Goal: Find specific page/section: Find specific page/section

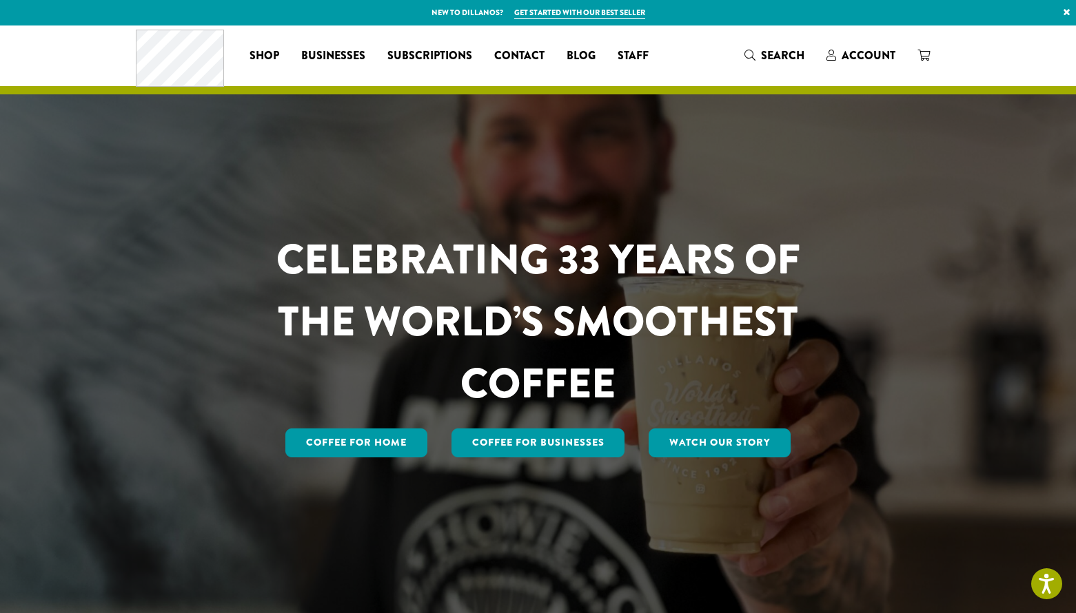
click at [874, 74] on div "Coffee All Coffees Best Sellers Blends Single Origins Dillanos Limited Organic …" at bounding box center [538, 55] width 805 height 57
click at [874, 57] on span "Account" at bounding box center [868, 56] width 54 height 16
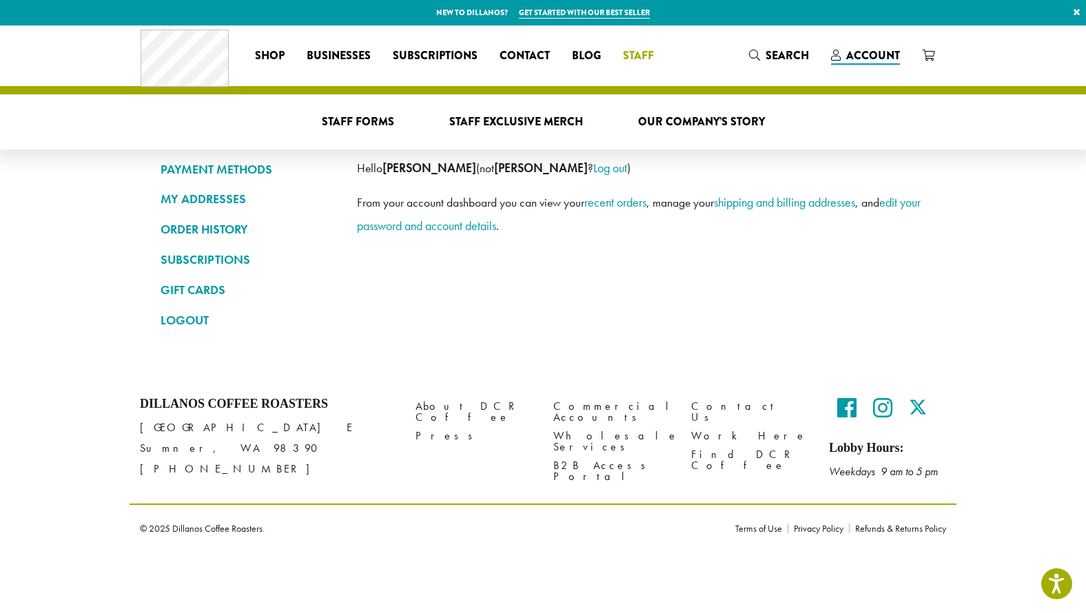
click at [655, 54] on link "Staff" at bounding box center [638, 56] width 53 height 22
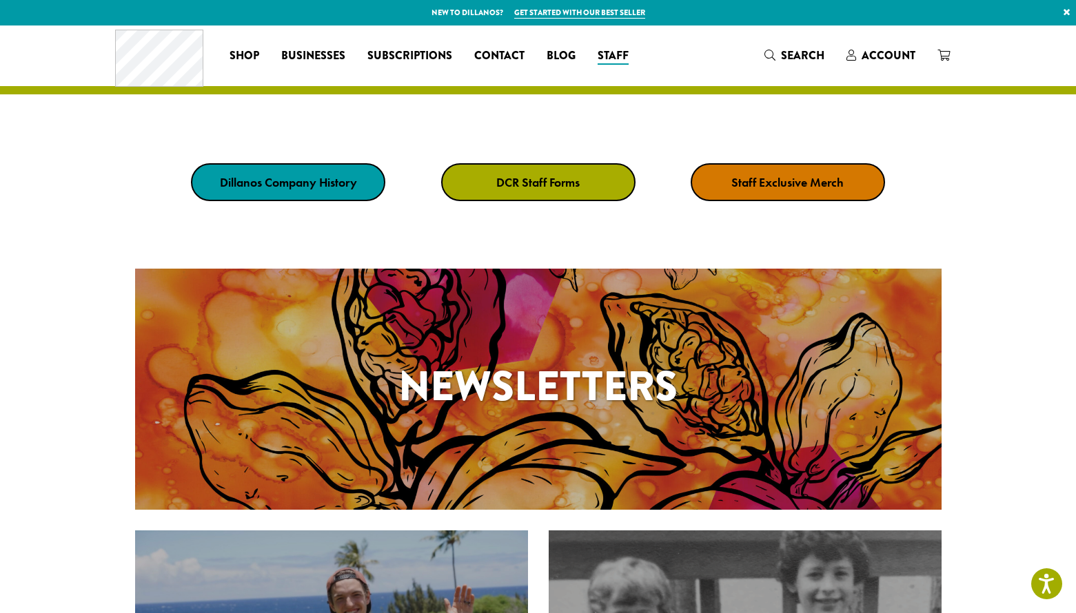
click at [575, 190] on link "DCR Staff Forms" at bounding box center [538, 182] width 194 height 38
click at [485, 0] on p "New to Dillanos? Get started with our best seller ×" at bounding box center [538, 12] width 1076 height 25
click at [542, 182] on strong "DCR Staff Forms" at bounding box center [537, 182] width 83 height 16
click at [550, 177] on strong "DCR Staff Forms" at bounding box center [537, 182] width 83 height 16
click at [569, 186] on strong "DCR Staff Forms" at bounding box center [537, 182] width 83 height 16
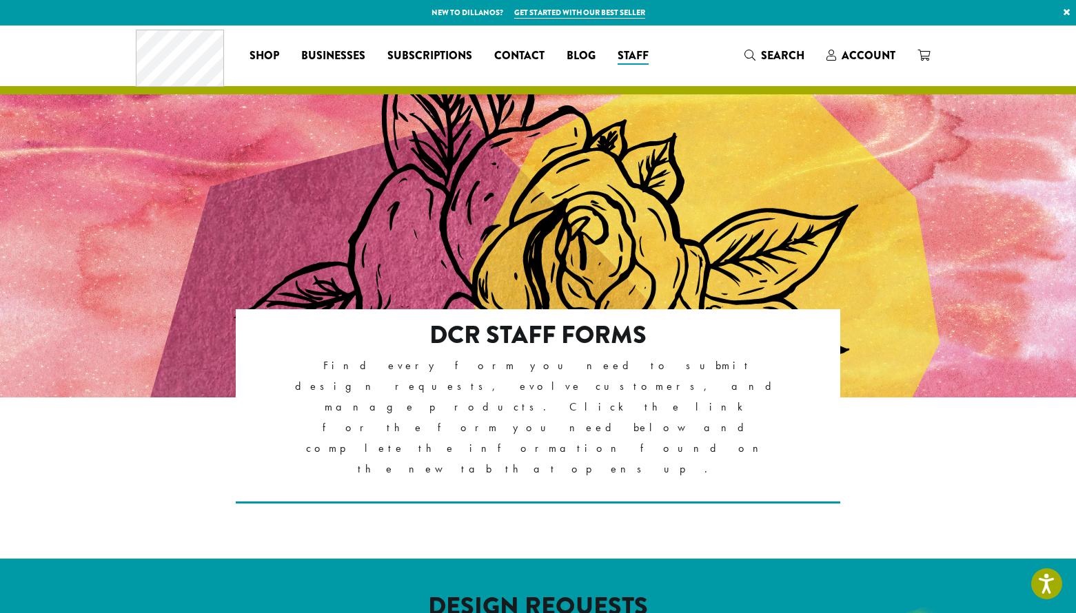
scroll to position [300, 0]
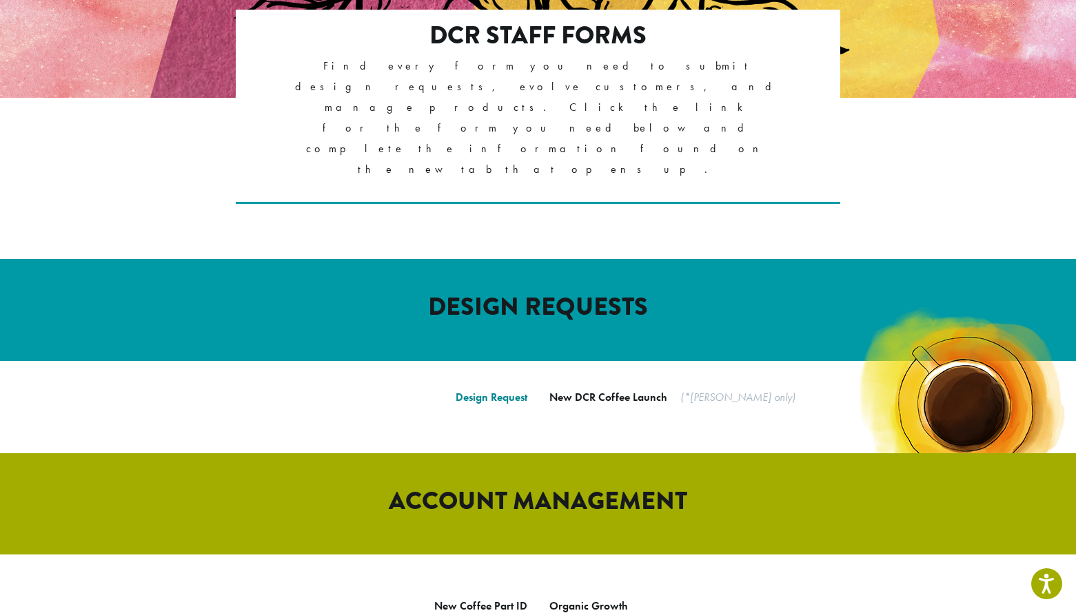
click at [480, 390] on link "Design Request" at bounding box center [492, 397] width 72 height 14
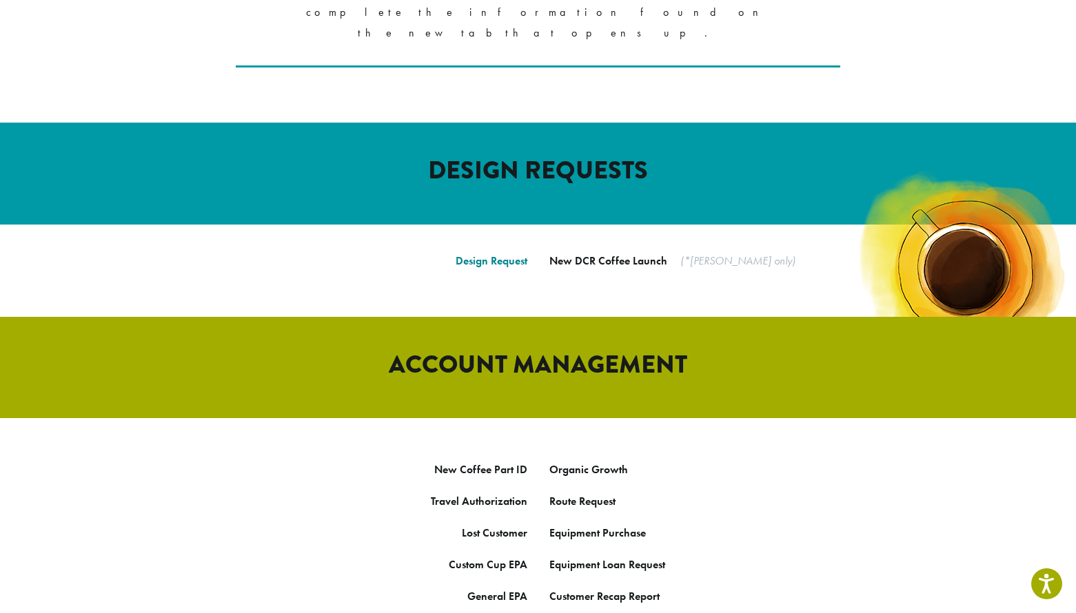
click at [475, 254] on link "Design Request" at bounding box center [492, 261] width 72 height 14
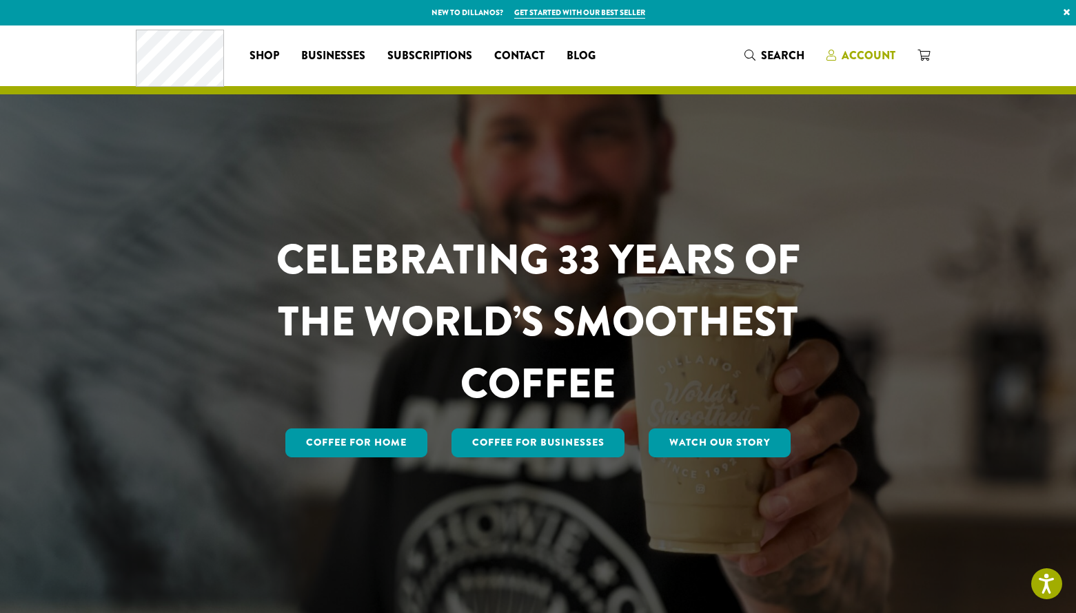
click at [857, 53] on span "Account" at bounding box center [868, 56] width 54 height 16
click at [872, 53] on span "Account" at bounding box center [868, 56] width 54 height 16
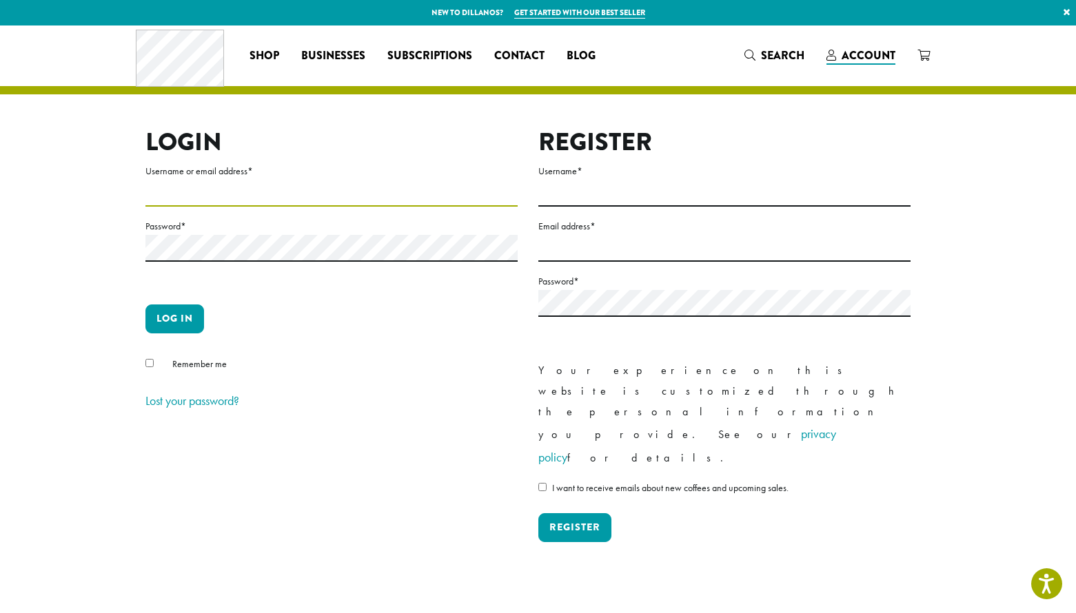
type input "**********"
click at [192, 309] on button "Log in" at bounding box center [174, 319] width 59 height 29
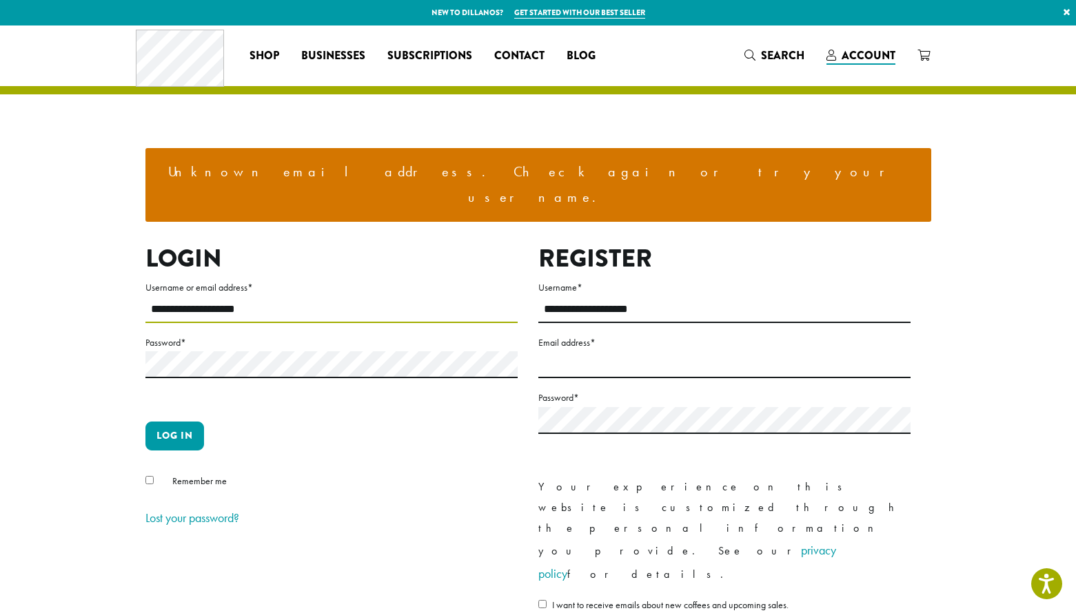
click at [182, 296] on input "**********" at bounding box center [331, 309] width 372 height 27
type input "**********"
click at [181, 422] on button "Log in" at bounding box center [174, 436] width 59 height 29
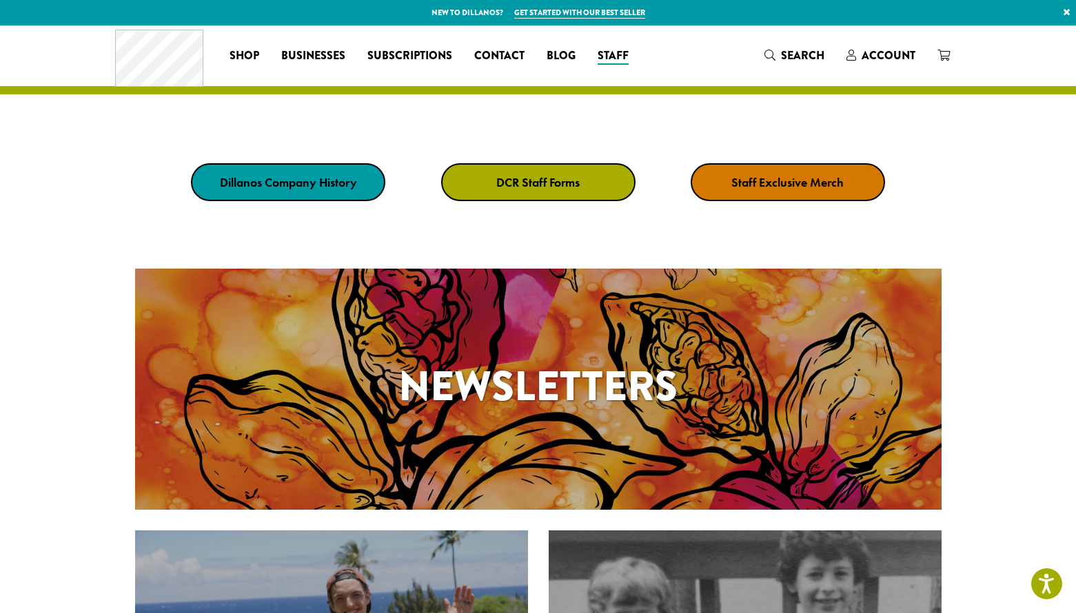
click at [546, 185] on strong "DCR Staff Forms" at bounding box center [537, 182] width 83 height 16
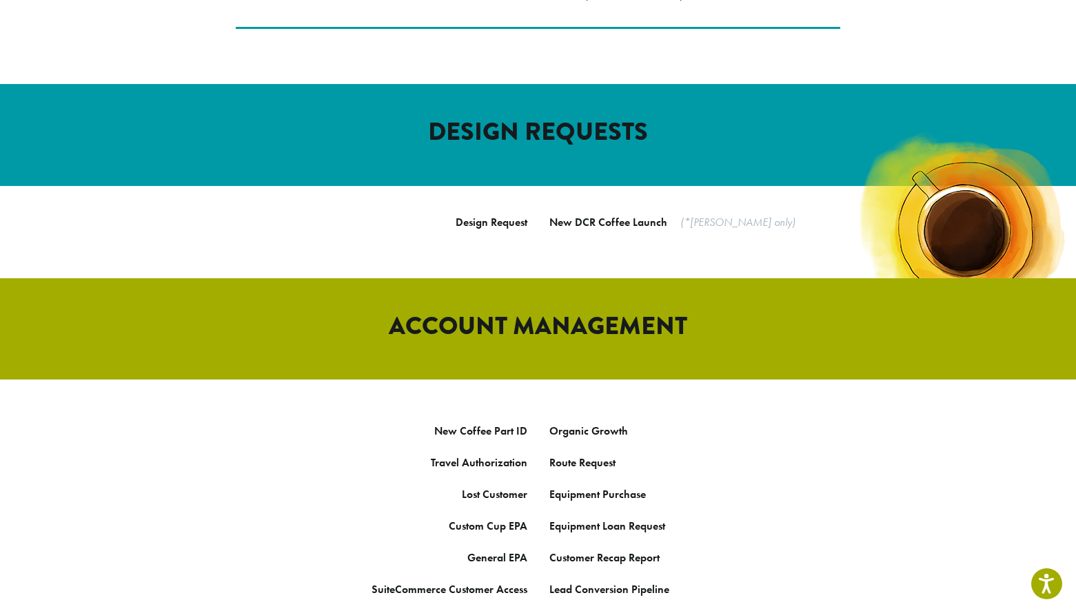
scroll to position [766, 0]
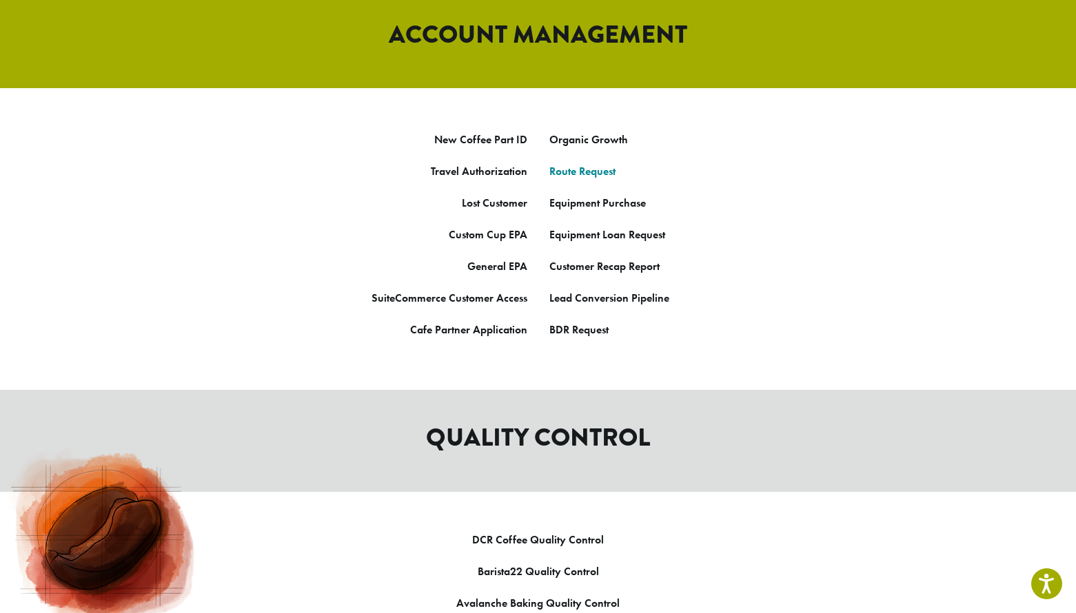
click at [586, 164] on strong "Route Request" at bounding box center [582, 171] width 66 height 14
